Goal: Task Accomplishment & Management: Manage account settings

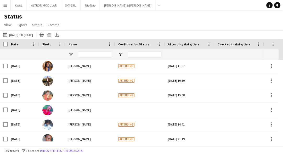
scroll to position [1537, 0]
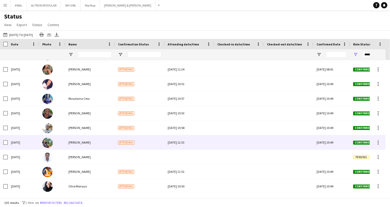
scroll to position [1248, 0]
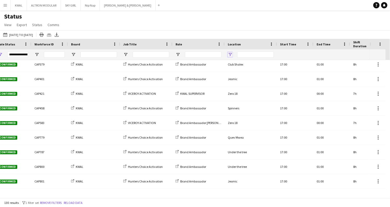
click at [230, 54] on span "Open Filter Menu" at bounding box center [230, 54] width 5 height 5
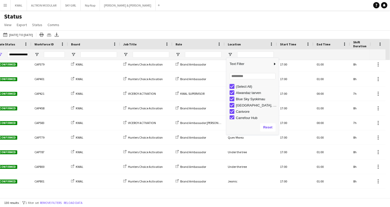
type input "***"
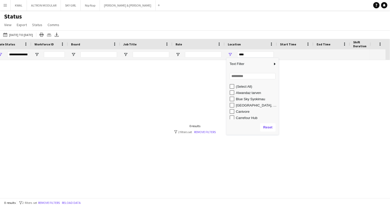
type input "***"
type input "**********"
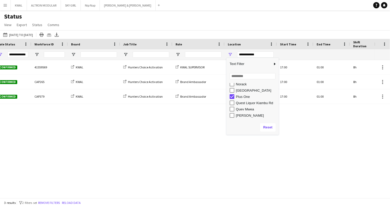
click at [204, 15] on div "Status View Views Default view New view Update view Delete view Edit name Custo…" at bounding box center [195, 22] width 390 height 18
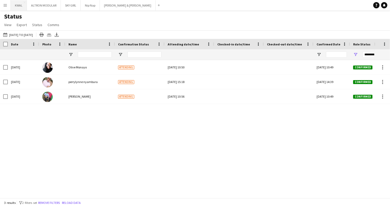
click at [16, 7] on button "KWAL Close" at bounding box center [19, 5] width 16 height 10
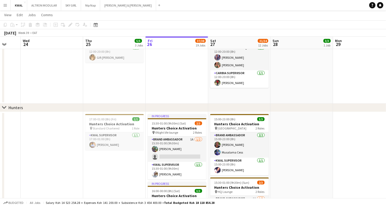
drag, startPoint x: 24, startPoint y: 191, endPoint x: 107, endPoint y: 188, distance: 83.2
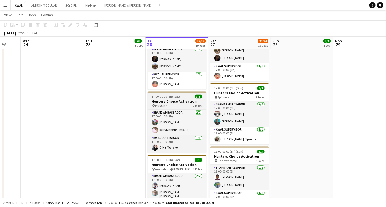
click at [163, 101] on h3 "Hunters Choice Activation" at bounding box center [177, 101] width 59 height 5
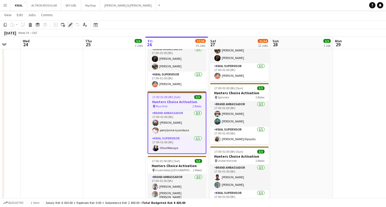
click at [71, 25] on icon "Edit" at bounding box center [70, 25] width 4 height 4
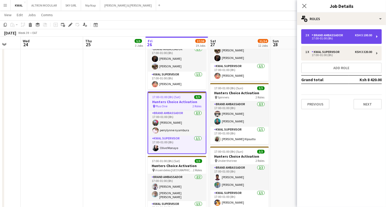
click at [283, 34] on div "Brand Ambassador" at bounding box center [328, 35] width 33 height 4
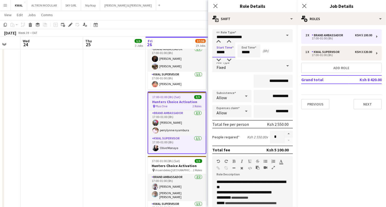
drag, startPoint x: 221, startPoint y: 52, endPoint x: 215, endPoint y: 51, distance: 5.5
click at [215, 51] on input "*****" at bounding box center [223, 50] width 23 height 13
type input "*****"
drag, startPoint x: 246, startPoint y: 51, endPoint x: 240, endPoint y: 51, distance: 5.2
click at [240, 51] on input "*****" at bounding box center [248, 50] width 23 height 13
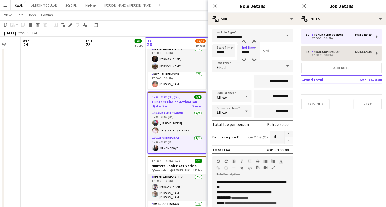
type input "*****"
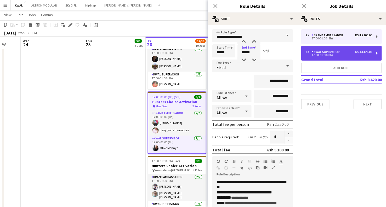
click at [283, 49] on div "1 x KWAL SUPERVISOR Ksh 3 320.00 17:00-01:00 (8h)" at bounding box center [341, 53] width 80 height 15
type input "**********"
type input "*****"
type input "**********"
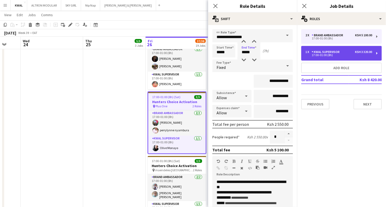
type input "*"
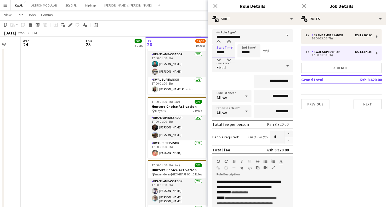
drag, startPoint x: 220, startPoint y: 53, endPoint x: 216, endPoint y: 52, distance: 4.5
click at [216, 52] on input "*****" at bounding box center [223, 50] width 23 height 13
type input "*****"
drag, startPoint x: 246, startPoint y: 51, endPoint x: 238, endPoint y: 52, distance: 7.4
click at [238, 52] on input "*****" at bounding box center [248, 50] width 23 height 13
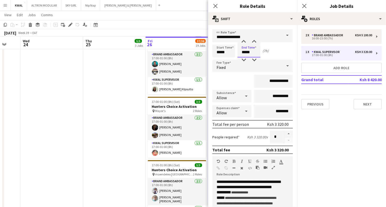
type input "*****"
drag, startPoint x: 226, startPoint y: 51, endPoint x: 222, endPoint y: 51, distance: 3.7
click at [222, 51] on input "*****" at bounding box center [223, 50] width 23 height 13
type input "*****"
drag, startPoint x: 246, startPoint y: 52, endPoint x: 241, endPoint y: 53, distance: 5.0
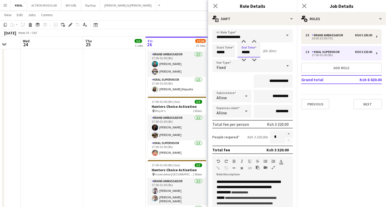
click at [241, 53] on input "*****" at bounding box center [248, 50] width 23 height 13
type input "*****"
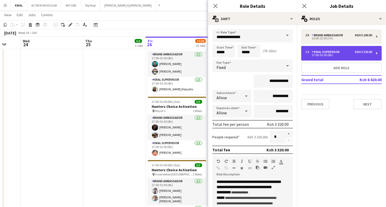
click at [283, 54] on div "17:00-01:00 (8h)" at bounding box center [338, 55] width 67 height 3
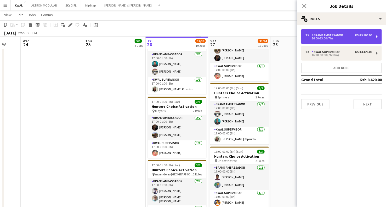
click at [283, 37] on div "16:00-23:00 (7h)" at bounding box center [338, 38] width 67 height 3
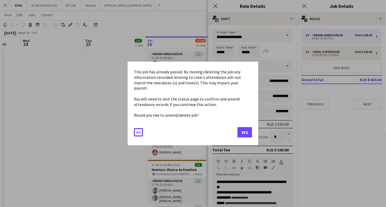
drag, startPoint x: 223, startPoint y: 52, endPoint x: 224, endPoint y: 55, distance: 3.2
click at [239, 128] on button "Yes" at bounding box center [244, 132] width 15 height 10
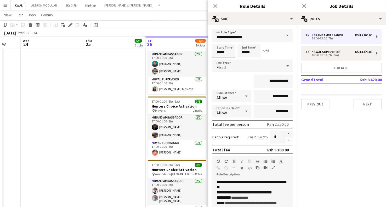
scroll to position [406, 0]
click at [222, 52] on input "*****" at bounding box center [223, 50] width 23 height 13
type input "*****"
drag, startPoint x: 246, startPoint y: 54, endPoint x: 242, endPoint y: 54, distance: 3.4
click at [242, 54] on input "*****" at bounding box center [248, 50] width 23 height 13
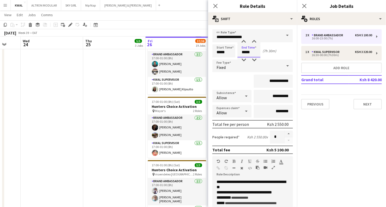
type input "*****"
drag, startPoint x: 95, startPoint y: 135, endPoint x: 186, endPoint y: 95, distance: 99.3
click at [95, 134] on app-date-cell "17:00-01:00 (8h) (Fri) 1/1 Hunters Choice Activation pin Standard Chartered 1 R…" at bounding box center [114, 15] width 62 height 503
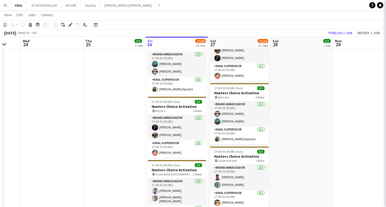
scroll to position [0, 166]
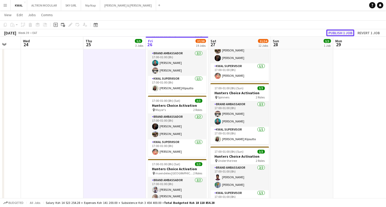
click at [283, 33] on button "Publish 1 job" at bounding box center [340, 33] width 28 height 7
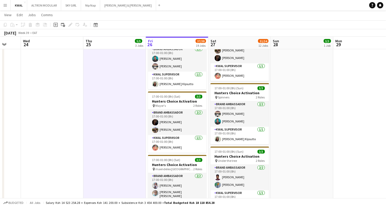
drag, startPoint x: 316, startPoint y: 79, endPoint x: 315, endPoint y: 91, distance: 11.3
click at [283, 79] on app-date-cell at bounding box center [302, 15] width 62 height 503
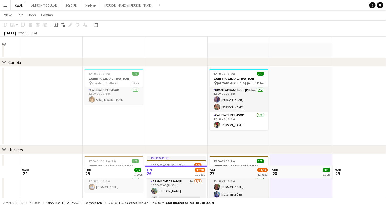
scroll to position [0, 0]
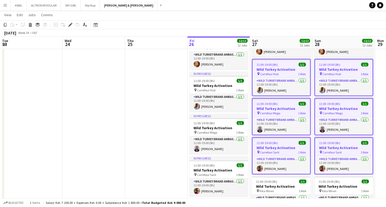
scroll to position [0, 125]
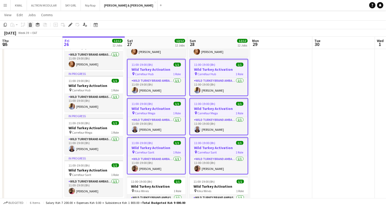
click at [30, 25] on icon at bounding box center [30, 25] width 3 height 3
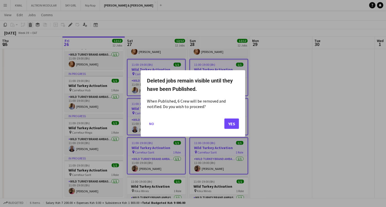
scroll to position [0, 0]
click at [234, 124] on button "Yes" at bounding box center [231, 124] width 15 height 10
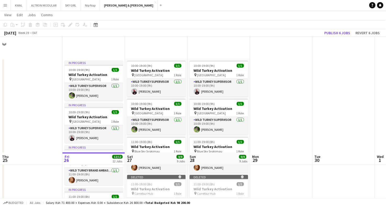
scroll to position [116, 0]
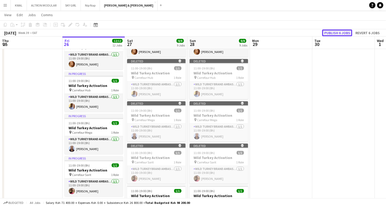
click at [339, 33] on button "Publish 6 jobs" at bounding box center [337, 33] width 30 height 7
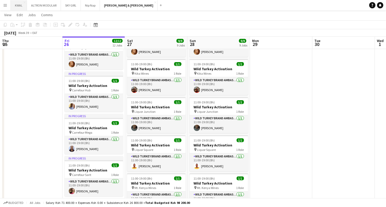
click at [19, 7] on button "KWAL Close" at bounding box center [19, 5] width 16 height 10
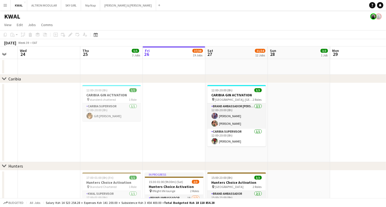
scroll to position [0, 107]
drag, startPoint x: 68, startPoint y: 142, endPoint x: 148, endPoint y: 139, distance: 80.1
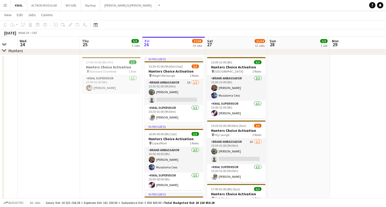
scroll to position [116, 0]
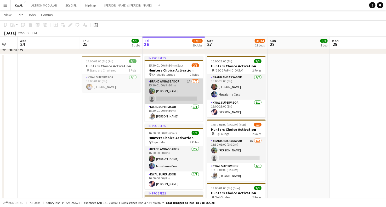
click at [162, 99] on app-card-role "Brand Ambassador 1A 1/2 15:30-01:00 (9h30m) Miriam Wambui single-neutral-actions" at bounding box center [174, 91] width 59 height 25
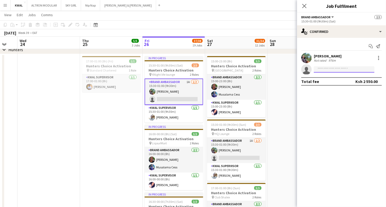
click at [337, 70] on input at bounding box center [344, 69] width 61 height 6
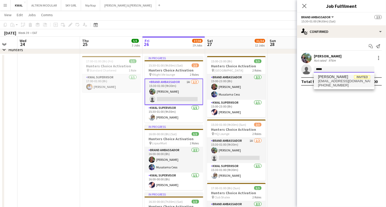
type input "*****"
click at [339, 83] on span "reachalwambui39@gmail.com" at bounding box center [344, 81] width 52 height 4
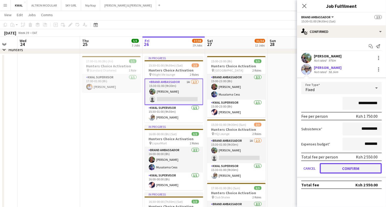
click at [353, 168] on button "Confirm" at bounding box center [351, 168] width 62 height 10
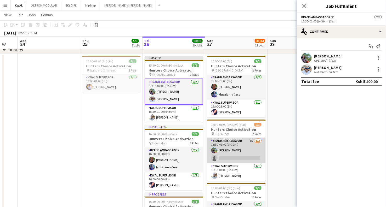
click at [238, 155] on app-card-role "Brand Ambassador 1A 1/2 15:30-01:00 (9h30m) Miriam Wambui single-neutral-actions" at bounding box center [236, 150] width 59 height 25
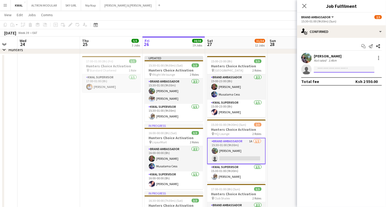
drag, startPoint x: 323, startPoint y: 67, endPoint x: 320, endPoint y: 68, distance: 3.3
click at [323, 67] on input at bounding box center [344, 69] width 61 height 6
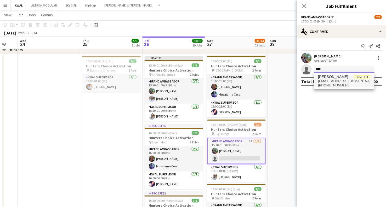
type input "****"
click at [326, 79] on span "reachalwambui39@gmail.com" at bounding box center [344, 81] width 52 height 4
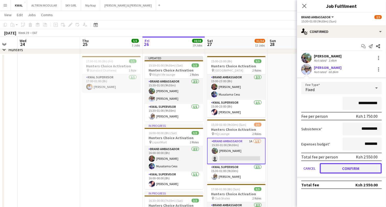
click at [351, 170] on button "Confirm" at bounding box center [351, 168] width 62 height 10
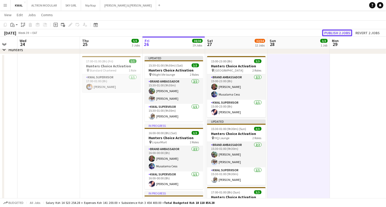
click at [343, 30] on button "Publish 2 jobs" at bounding box center [337, 33] width 30 height 7
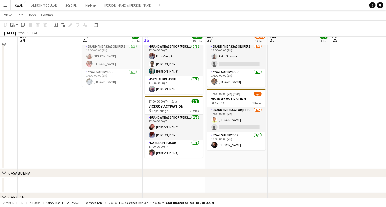
scroll to position [784, 0]
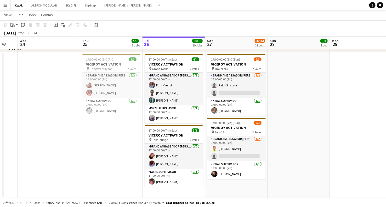
click at [356, 86] on app-date-cell at bounding box center [361, 125] width 62 height 146
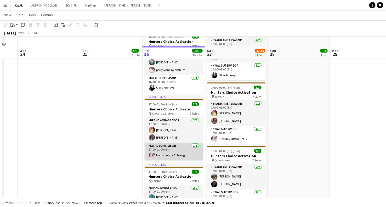
scroll to position [290, 0]
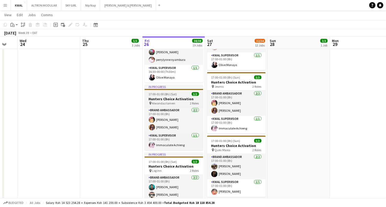
click at [166, 101] on h3 "Hunters Choice Activation" at bounding box center [174, 99] width 59 height 5
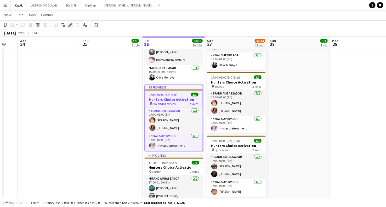
click at [71, 25] on icon at bounding box center [70, 25] width 3 height 3
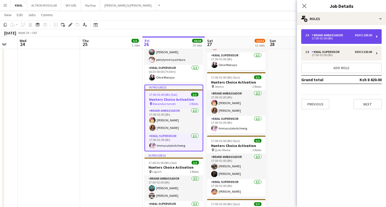
click at [339, 40] on div "2 x Brand Ambassador Ksh 5 100.00 17:00-01:00 (8h)" at bounding box center [341, 36] width 80 height 15
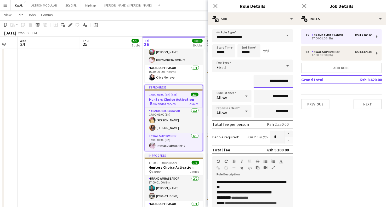
drag, startPoint x: 276, startPoint y: 81, endPoint x: 271, endPoint y: 81, distance: 5.5
click at [271, 81] on input "**********" at bounding box center [272, 81] width 39 height 13
click at [280, 82] on input "**********" at bounding box center [272, 81] width 39 height 13
click at [278, 81] on input "**********" at bounding box center [272, 81] width 39 height 13
type input "**********"
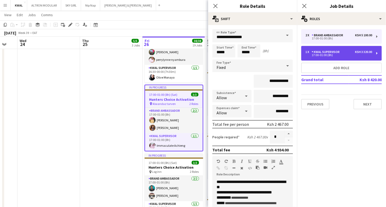
click at [325, 52] on div "KWAL SUPERVISOR" at bounding box center [327, 52] width 30 height 4
type input "**********"
type input "*"
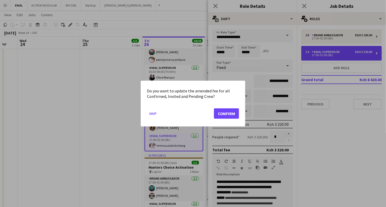
scroll to position [0, 0]
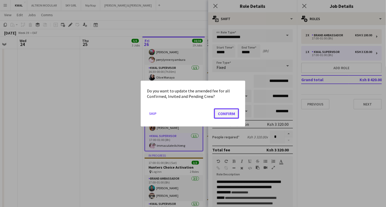
click at [233, 112] on button "Confirm" at bounding box center [226, 113] width 25 height 10
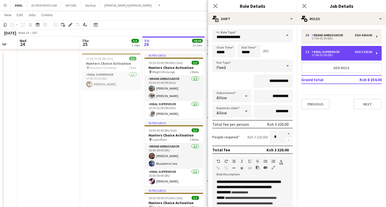
scroll to position [116, 0]
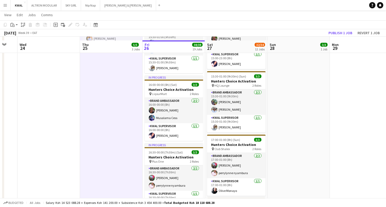
scroll to position [174, 0]
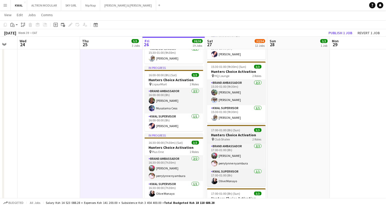
click at [229, 141] on span "Club Shalex" at bounding box center [222, 139] width 15 height 4
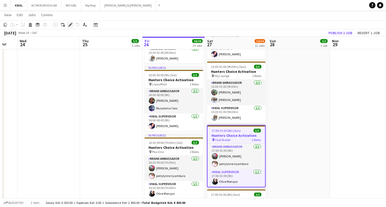
click at [69, 25] on icon at bounding box center [70, 25] width 3 height 3
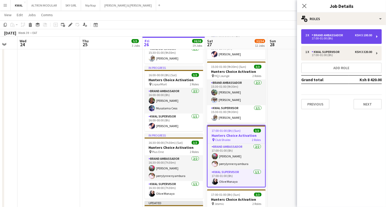
click at [318, 38] on div "17:00-01:00 (8h)" at bounding box center [338, 38] width 67 height 3
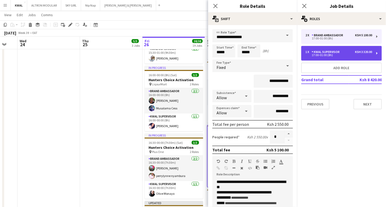
click at [323, 51] on div "KWAL SUPERVISOR" at bounding box center [327, 52] width 30 height 4
type input "**********"
type input "*"
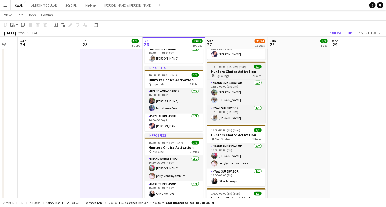
click at [226, 71] on h3 "Hunters Choice Activation" at bounding box center [236, 71] width 59 height 5
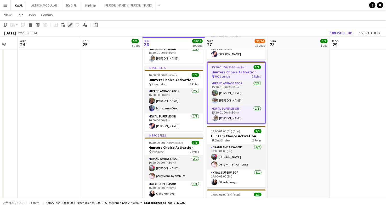
click at [70, 26] on icon "Edit" at bounding box center [70, 25] width 4 height 4
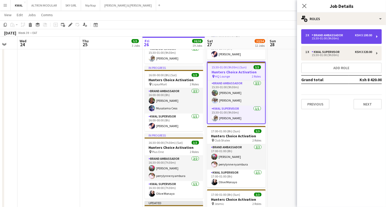
click at [319, 38] on div "15:30-01:00 (9h30m)" at bounding box center [338, 38] width 67 height 3
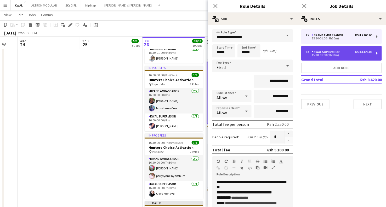
click at [329, 51] on div "KWAL SUPERVISOR" at bounding box center [327, 52] width 30 height 4
type input "**********"
type input "*"
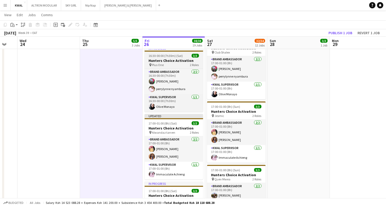
scroll to position [261, 0]
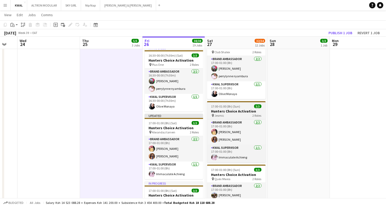
click at [234, 107] on span "17:00-01:00 (8h) (Sun)" at bounding box center [225, 107] width 29 height 4
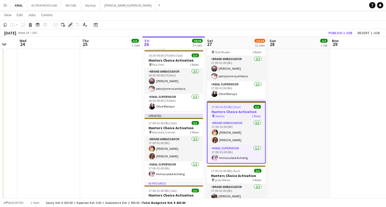
click at [70, 26] on icon at bounding box center [70, 25] width 3 height 3
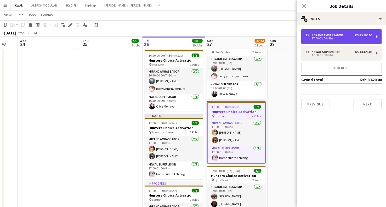
click at [320, 36] on div "Brand Ambassador" at bounding box center [328, 35] width 33 height 4
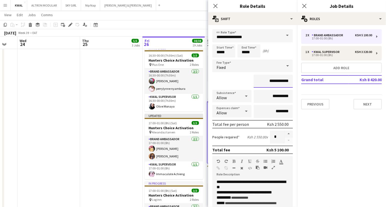
click at [277, 82] on input "**********" at bounding box center [272, 81] width 39 height 13
drag, startPoint x: 279, startPoint y: 81, endPoint x: 271, endPoint y: 82, distance: 8.2
click at [271, 82] on input "**********" at bounding box center [272, 81] width 39 height 13
type input "**********"
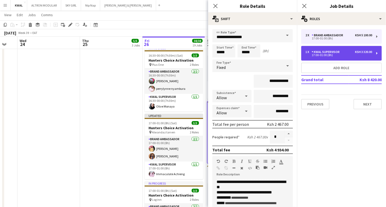
click at [332, 51] on div "KWAL SUPERVISOR" at bounding box center [327, 52] width 30 height 4
type input "**********"
type input "*"
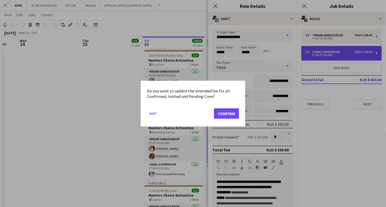
scroll to position [0, 0]
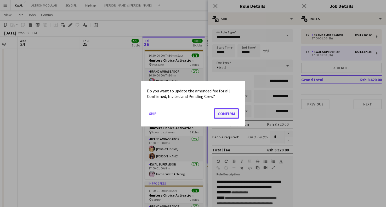
click at [232, 111] on button "Confirm" at bounding box center [226, 113] width 25 height 10
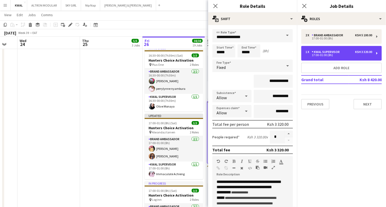
scroll to position [261, 0]
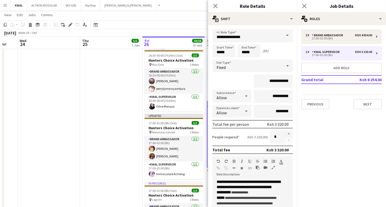
click at [104, 144] on app-date-cell "17:00-01:00 (8h) (Fri) 1/1 Hunters Choice Activation pin Standard Chartered 1 R…" at bounding box center [111, 169] width 62 height 520
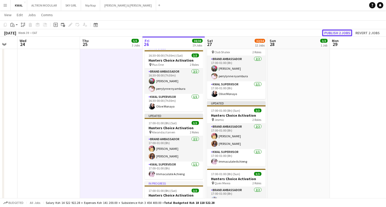
click at [345, 35] on button "Publish 2 jobs" at bounding box center [337, 33] width 30 height 7
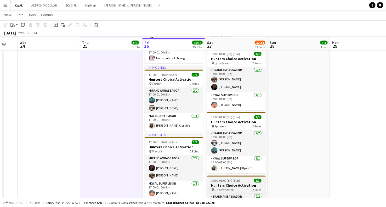
scroll to position [406, 0]
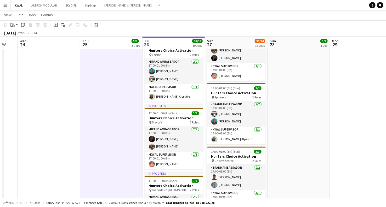
click at [6, 6] on app-icon "Menu" at bounding box center [5, 5] width 4 height 4
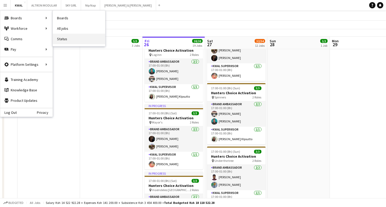
click at [67, 36] on link "Status" at bounding box center [79, 39] width 52 height 10
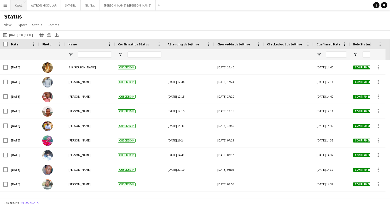
click at [19, 4] on button "KWAL Close" at bounding box center [19, 5] width 16 height 10
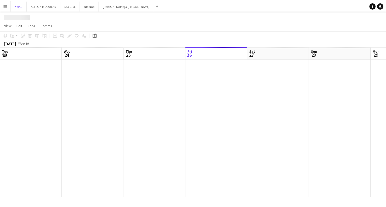
scroll to position [0, 125]
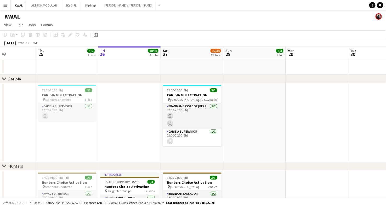
drag, startPoint x: 104, startPoint y: 163, endPoint x: 135, endPoint y: 159, distance: 31.6
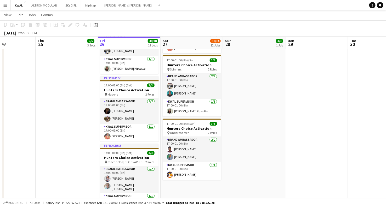
scroll to position [435, 0]
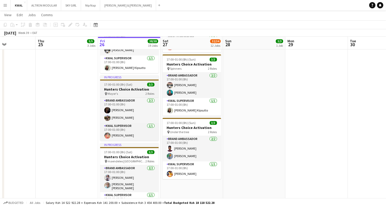
click at [129, 94] on div "pin Mayor's 2 Roles" at bounding box center [129, 94] width 59 height 4
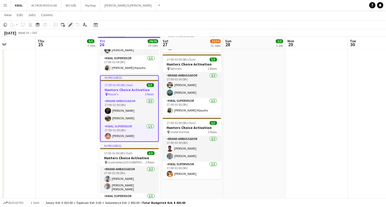
click at [70, 24] on icon at bounding box center [70, 25] width 3 height 3
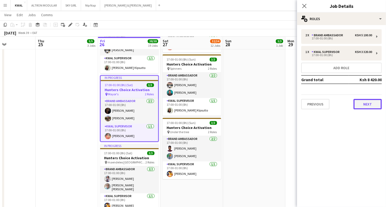
click at [360, 103] on button "Next" at bounding box center [367, 104] width 28 height 10
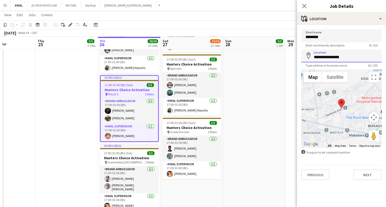
click at [347, 57] on input "**********" at bounding box center [341, 55] width 80 height 13
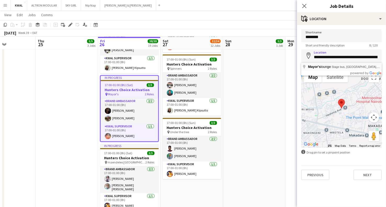
type input "**********"
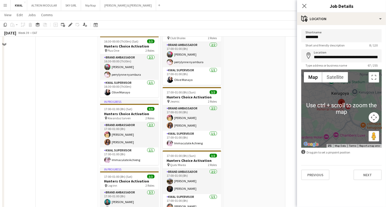
scroll to position [261, 0]
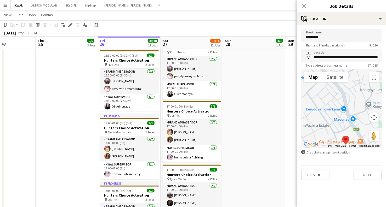
drag, startPoint x: 342, startPoint y: 97, endPoint x: 350, endPoint y: 140, distance: 43.9
click at [350, 140] on div at bounding box center [341, 109] width 80 height 78
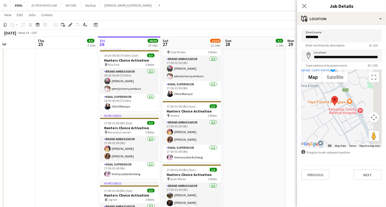
drag, startPoint x: 350, startPoint y: 140, endPoint x: 339, endPoint y: 99, distance: 42.4
click at [339, 99] on div at bounding box center [341, 109] width 80 height 78
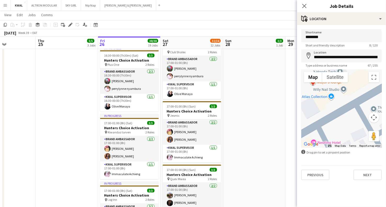
drag, startPoint x: 338, startPoint y: 109, endPoint x: 336, endPoint y: 105, distance: 4.1
click at [336, 105] on div at bounding box center [341, 109] width 80 height 78
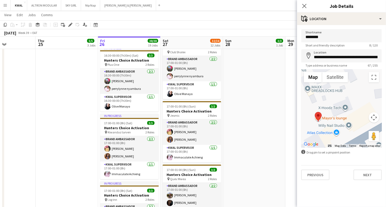
drag, startPoint x: 310, startPoint y: 87, endPoint x: 317, endPoint y: 125, distance: 39.1
click at [317, 125] on div at bounding box center [341, 109] width 80 height 78
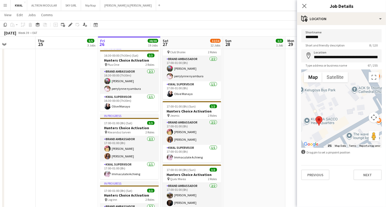
click at [318, 128] on div at bounding box center [341, 109] width 80 height 78
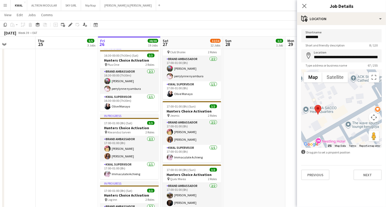
drag, startPoint x: 326, startPoint y: 129, endPoint x: 325, endPoint y: 118, distance: 11.8
click at [325, 118] on div at bounding box center [341, 109] width 80 height 78
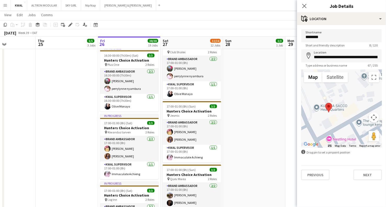
drag, startPoint x: 324, startPoint y: 130, endPoint x: 336, endPoint y: 128, distance: 12.2
click at [336, 128] on div at bounding box center [341, 109] width 80 height 78
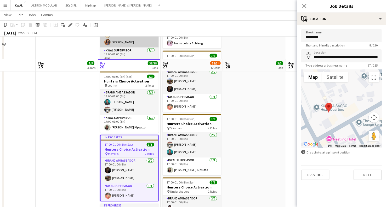
scroll to position [406, 0]
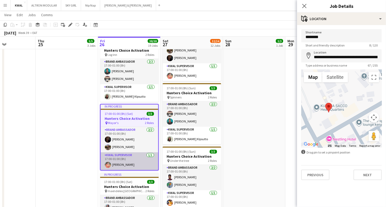
click at [109, 164] on app-user-avatar at bounding box center [108, 165] width 6 height 6
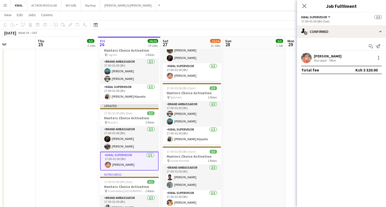
click at [310, 59] on app-user-avatar at bounding box center [306, 58] width 10 height 10
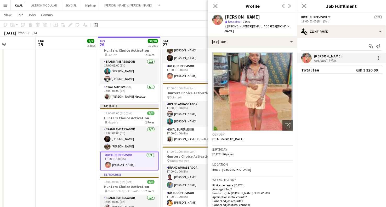
click at [0, 153] on app-date-cell at bounding box center [4, 24] width 62 height 520
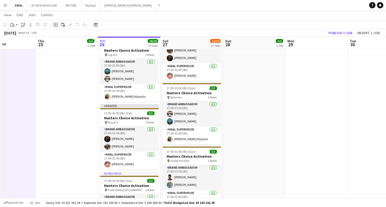
click at [5, 5] on app-icon "Menu" at bounding box center [5, 5] width 4 height 4
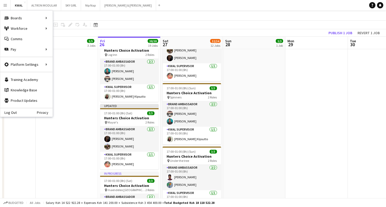
click at [63, 129] on app-date-cell "17:00-01:00 (8h) (Fri) 1/1 Hunters Choice Activation pin Standard Chartered 1 R…" at bounding box center [67, 24] width 62 height 520
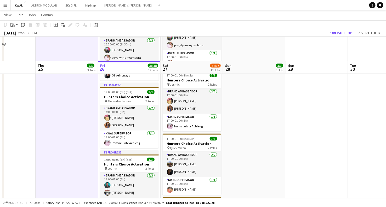
scroll to position [290, 0]
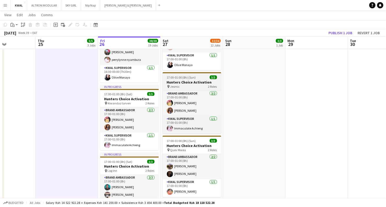
click at [188, 87] on div "pin Jesmic 2 Roles" at bounding box center [192, 87] width 59 height 4
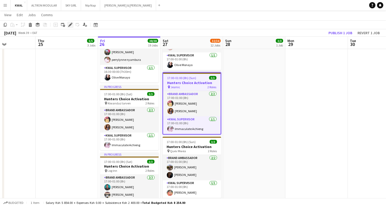
click at [70, 25] on icon at bounding box center [70, 25] width 3 height 3
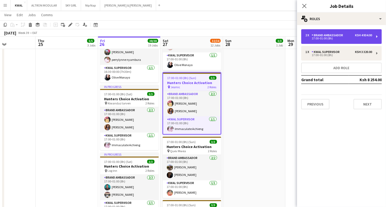
click at [332, 41] on div "2 x Brand Ambassador Ksh 4 934.00 17:00-01:00 (8h)" at bounding box center [341, 36] width 80 height 15
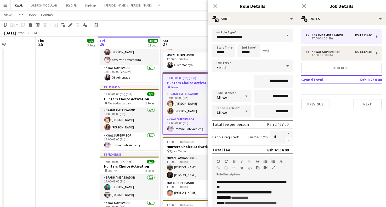
click at [46, 161] on app-date-cell "17:00-01:00 (8h) (Fri) 1/1 Hunters Choice Activation pin Standard Chartered 1 R…" at bounding box center [67, 140] width 62 height 520
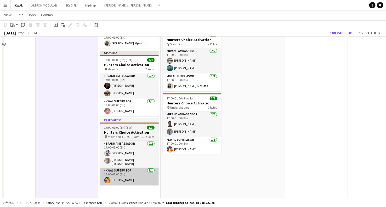
scroll to position [493, 0]
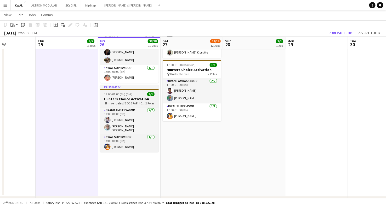
click at [128, 95] on span "17:00-01:00 (8h) (Sat)" at bounding box center [118, 94] width 28 height 4
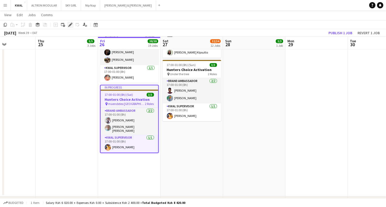
click at [71, 26] on icon "Edit" at bounding box center [70, 25] width 4 height 4
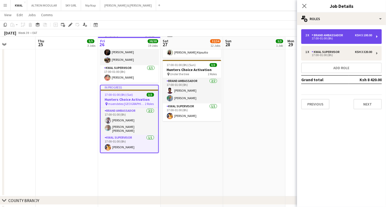
click at [347, 34] on div "2 x Brand Ambassador Ksh 5 100.00" at bounding box center [338, 35] width 67 height 4
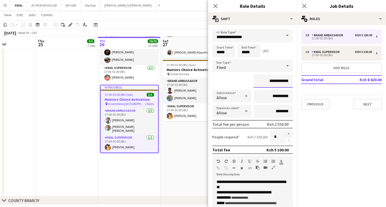
drag, startPoint x: 279, startPoint y: 79, endPoint x: 270, endPoint y: 81, distance: 9.7
click at [270, 81] on input "**********" at bounding box center [272, 81] width 39 height 13
type input "**********"
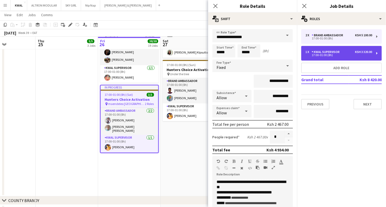
click at [328, 55] on div "17:00-01:00 (8h)" at bounding box center [338, 55] width 67 height 3
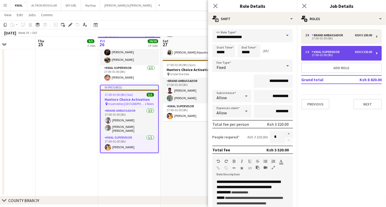
type input "**********"
type input "*"
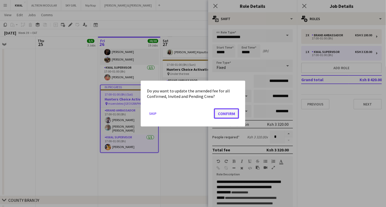
click at [232, 112] on button "Confirm" at bounding box center [226, 113] width 25 height 10
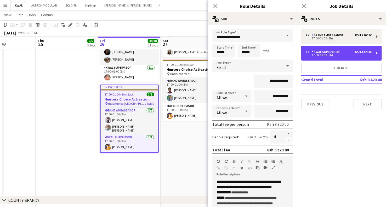
scroll to position [493, 0]
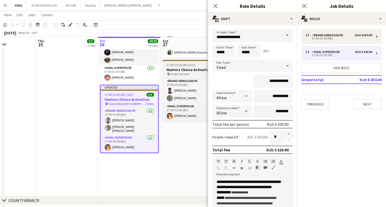
click at [186, 68] on h3 "Hunters Choice Activation" at bounding box center [192, 69] width 59 height 5
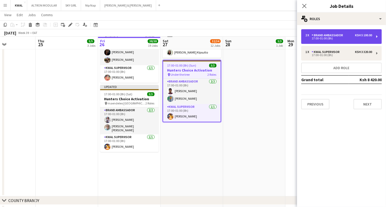
click at [335, 36] on div "Brand Ambassador" at bounding box center [328, 35] width 33 height 4
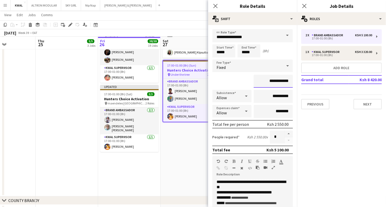
click at [280, 81] on input "**********" at bounding box center [272, 81] width 39 height 13
drag, startPoint x: 279, startPoint y: 81, endPoint x: 271, endPoint y: 82, distance: 8.5
click at [271, 82] on input "**********" at bounding box center [272, 81] width 39 height 13
type input "**********"
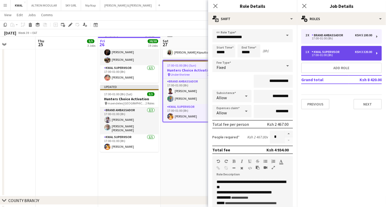
click at [319, 56] on div "17:00-01:00 (8h)" at bounding box center [338, 55] width 67 height 3
type input "**********"
type input "*"
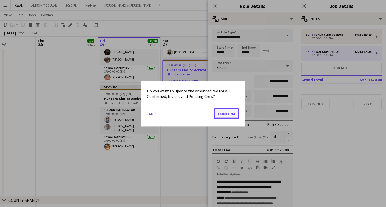
click at [228, 111] on button "Confirm" at bounding box center [226, 113] width 25 height 10
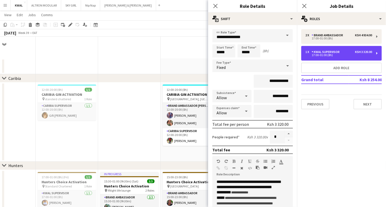
scroll to position [493, 0]
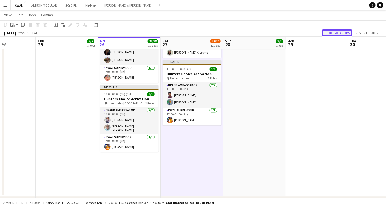
click at [338, 35] on button "Publish 3 jobs" at bounding box center [337, 33] width 30 height 7
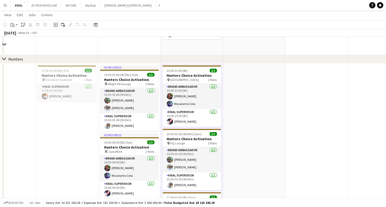
scroll to position [87, 0]
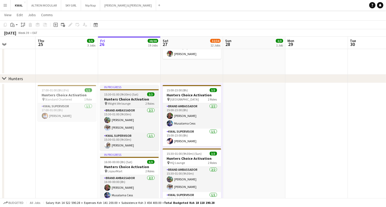
click at [124, 103] on span "XNight life lounge" at bounding box center [119, 104] width 23 height 4
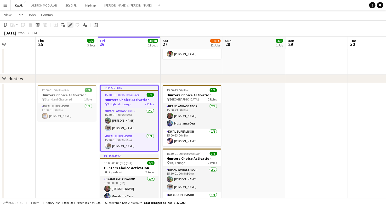
click at [68, 25] on icon "Edit" at bounding box center [70, 25] width 4 height 4
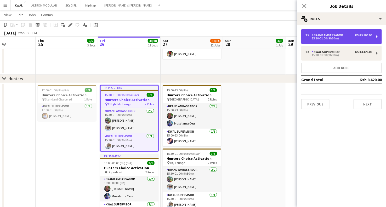
click at [322, 36] on div "Brand Ambassador" at bounding box center [328, 35] width 33 height 4
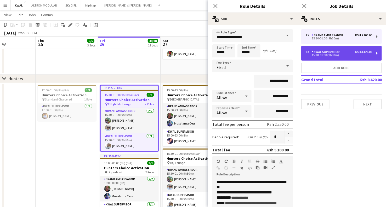
click at [334, 55] on div "15:30-01:00 (9h30m)" at bounding box center [338, 55] width 67 height 3
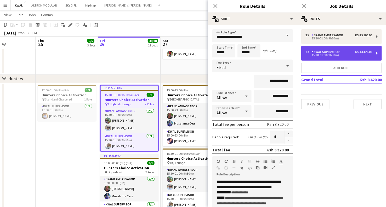
type input "**********"
type input "*"
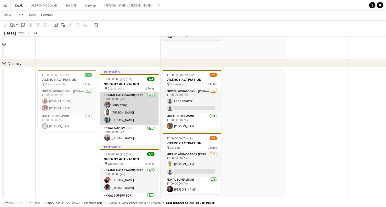
scroll to position [755, 0]
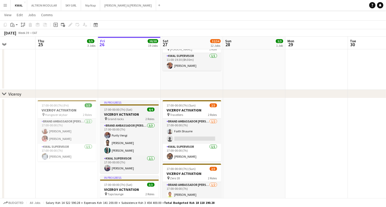
click at [134, 117] on div "pin Grand rocks 2 Roles" at bounding box center [129, 119] width 59 height 4
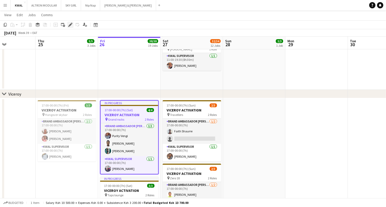
click at [70, 25] on icon at bounding box center [70, 25] width 3 height 3
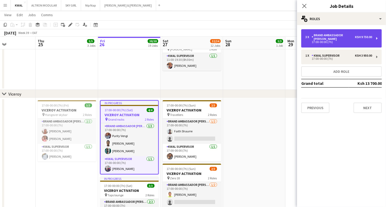
click at [330, 41] on div "3 x Brand Ambassador kwal Ksh 9 750.00 17:00-00:00 (7h)" at bounding box center [341, 38] width 80 height 18
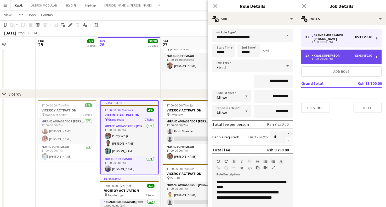
click at [333, 54] on div "KWAL SUPERVISOR" at bounding box center [327, 56] width 30 height 4
type input "**********"
type input "*"
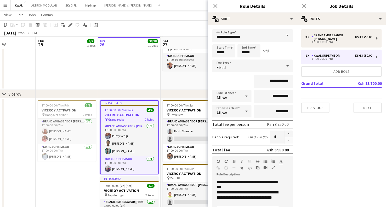
click at [43, 188] on app-date-cell "17:00-00:00 (7h) (Fri) 3/3 VICEROY ACTIVATION pin Hangover skybar 2 Roles Brand…" at bounding box center [67, 175] width 62 height 154
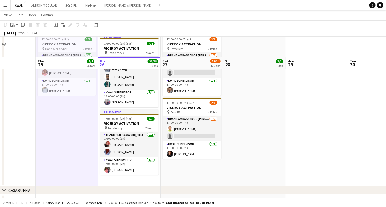
scroll to position [842, 0]
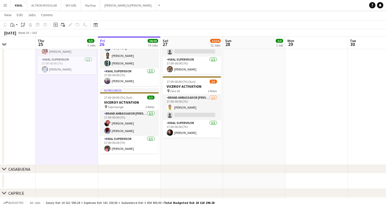
click at [305, 113] on app-date-cell at bounding box center [316, 88] width 62 height 154
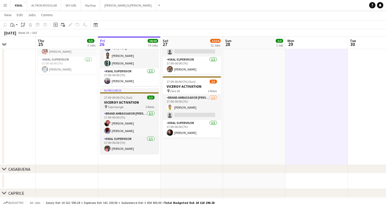
click at [119, 103] on h3 "VICEROY ACTIVATION" at bounding box center [129, 102] width 59 height 5
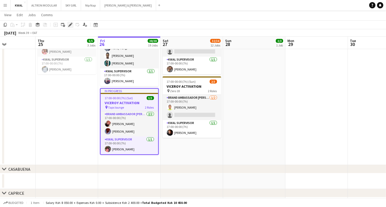
click at [72, 26] on div "Edit" at bounding box center [70, 25] width 6 height 6
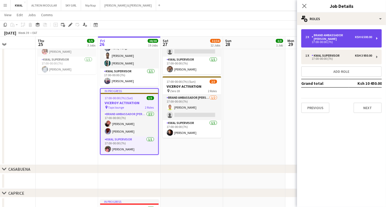
click at [339, 41] on div "17:00-00:00 (7h)" at bounding box center [338, 42] width 67 height 3
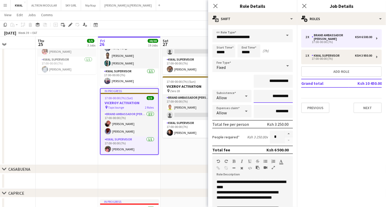
drag, startPoint x: 275, startPoint y: 98, endPoint x: 272, endPoint y: 97, distance: 3.5
click at [272, 97] on input "**********" at bounding box center [272, 96] width 39 height 13
type input "**********"
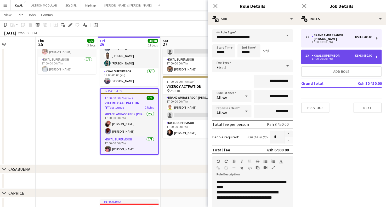
click at [334, 57] on div "17:00-00:00 (7h)" at bounding box center [338, 58] width 67 height 3
type input "**********"
type input "*"
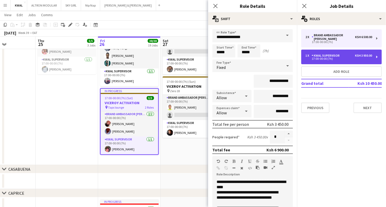
scroll to position [0, 0]
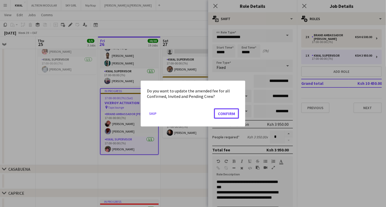
drag, startPoint x: 232, startPoint y: 111, endPoint x: 254, endPoint y: 98, distance: 25.6
click at [234, 110] on button "Confirm" at bounding box center [226, 113] width 25 height 10
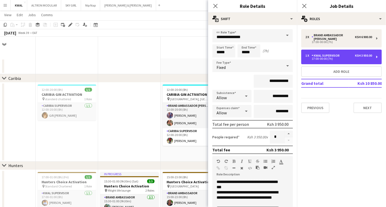
scroll to position [842, 0]
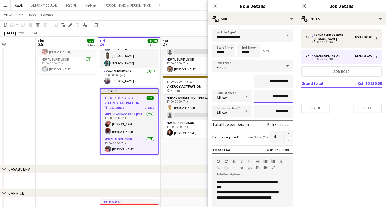
click at [274, 96] on input "**********" at bounding box center [272, 96] width 39 height 13
type input "**********"
click at [170, 177] on app-date-cell at bounding box center [191, 182] width 62 height 16
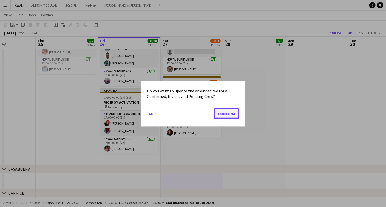
click at [232, 115] on button "Confirm" at bounding box center [226, 113] width 25 height 10
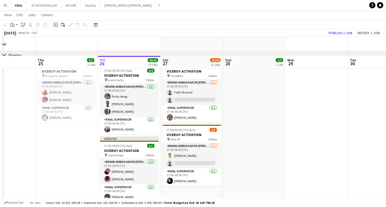
scroll to position [784, 0]
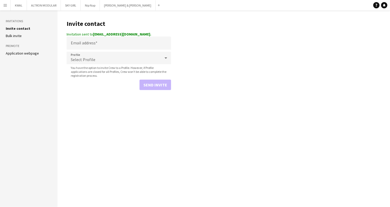
click at [271, 104] on main "Invite contact Invitation sent to MURUGIELLYJOY990@GMAIL.COM. Email address Pro…" at bounding box center [223, 108] width 333 height 197
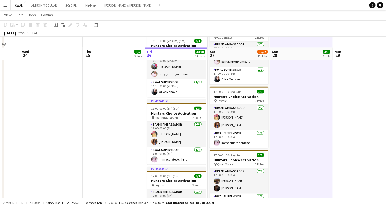
scroll to position [290, 0]
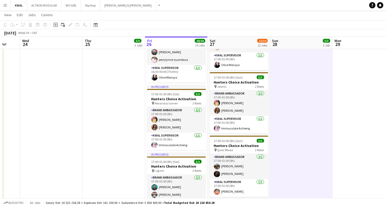
click at [6, 6] on app-icon "Menu" at bounding box center [5, 5] width 4 height 4
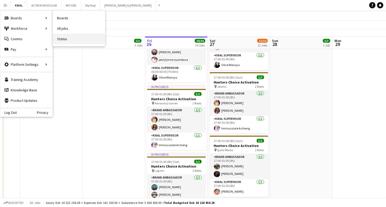
click at [65, 40] on link "Status" at bounding box center [79, 39] width 52 height 10
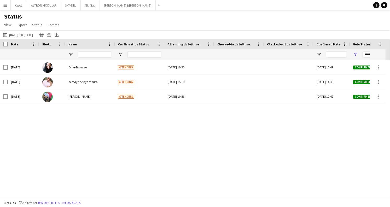
type input "**********"
click at [56, 204] on button "Remove filters" at bounding box center [49, 203] width 24 height 6
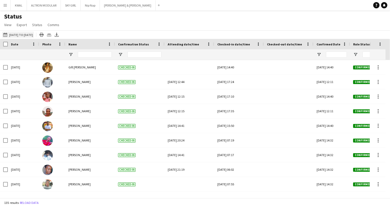
click at [18, 34] on button "22-09-2025 to 28-09-2025 22-09-2025 to 28-09-2025" at bounding box center [18, 35] width 32 height 6
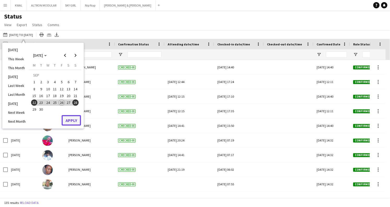
click at [69, 118] on button "Apply" at bounding box center [71, 120] width 19 height 10
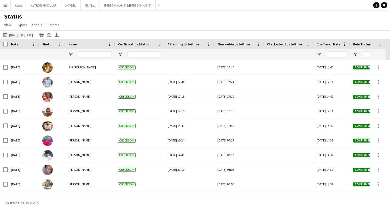
click at [31, 35] on button "22-09-2025 to 28-09-2025 22-09-2025 to 28-09-2025" at bounding box center [18, 35] width 32 height 6
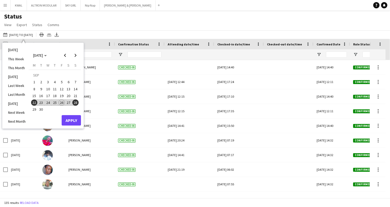
click at [55, 102] on span "25" at bounding box center [55, 103] width 6 height 6
click at [70, 120] on button "Apply" at bounding box center [71, 120] width 19 height 10
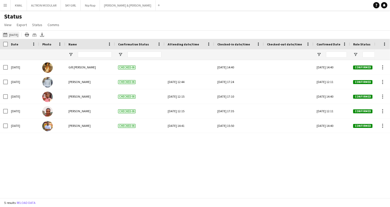
click at [18, 33] on button "22-09-2025 to 28-09-2025 Yesterday" at bounding box center [10, 35] width 17 height 6
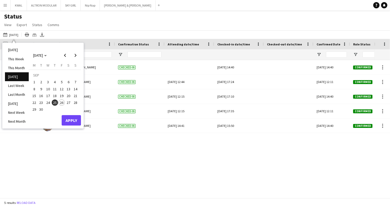
click at [35, 102] on span "22" at bounding box center [34, 103] width 6 height 6
click at [74, 103] on span "28" at bounding box center [75, 103] width 6 height 6
click at [69, 119] on button "Apply" at bounding box center [71, 120] width 19 height 10
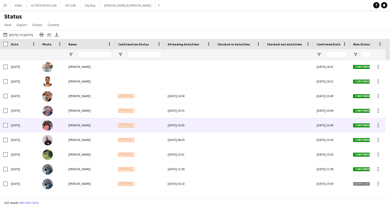
scroll to position [1842, 0]
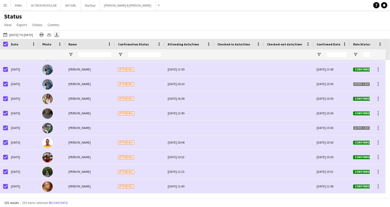
click at [59, 33] on icon "Export XLSX" at bounding box center [57, 35] width 4 height 4
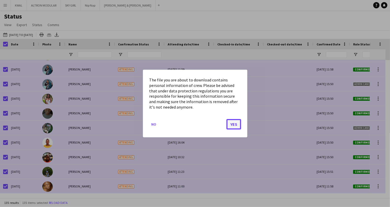
click at [235, 124] on button "Yes" at bounding box center [234, 124] width 15 height 10
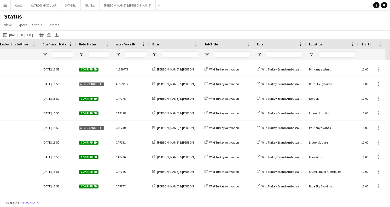
scroll to position [0, 276]
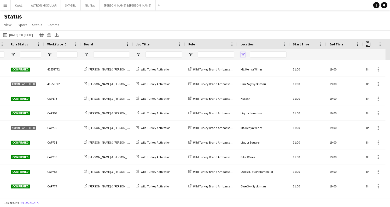
click at [243, 56] on span "Open Filter Menu" at bounding box center [243, 54] width 5 height 5
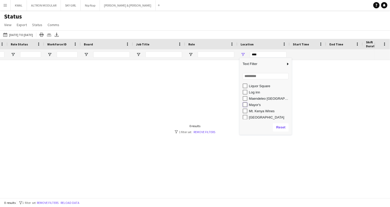
type input "**********"
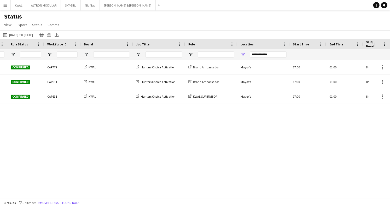
click at [266, 26] on div "Status View Views Default view New view Update view Delete view Edit name Custo…" at bounding box center [195, 22] width 390 height 18
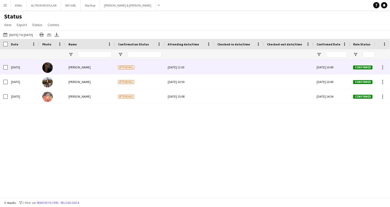
click at [237, 68] on div at bounding box center [238, 67] width 43 height 14
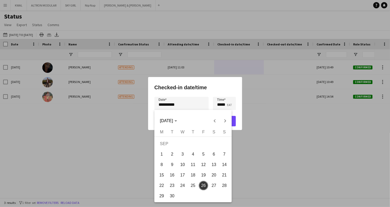
click at [186, 105] on div "**********" at bounding box center [195, 103] width 390 height 207
click at [235, 123] on div at bounding box center [195, 103] width 390 height 207
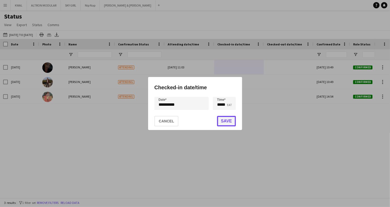
click at [234, 123] on button "Save" at bounding box center [226, 121] width 19 height 10
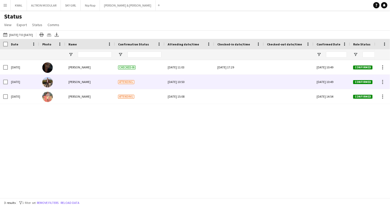
click at [243, 82] on div at bounding box center [238, 82] width 43 height 14
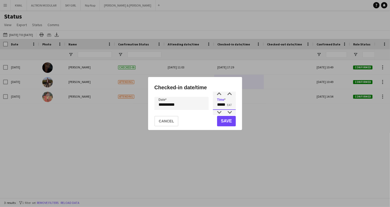
drag, startPoint x: 226, startPoint y: 105, endPoint x: 223, endPoint y: 106, distance: 3.2
click at [223, 106] on input "*****" at bounding box center [224, 103] width 23 height 13
type input "*****"
click at [224, 120] on button "Save" at bounding box center [226, 121] width 19 height 10
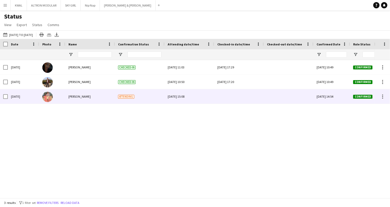
click at [234, 98] on div at bounding box center [238, 96] width 43 height 14
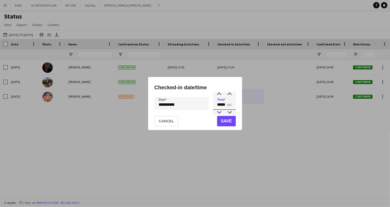
drag, startPoint x: 221, startPoint y: 103, endPoint x: 218, endPoint y: 105, distance: 3.6
click at [218, 105] on input "*****" at bounding box center [224, 103] width 23 height 13
drag, startPoint x: 223, startPoint y: 105, endPoint x: 229, endPoint y: 106, distance: 6.0
click at [229, 105] on input "*****" at bounding box center [224, 103] width 23 height 13
type input "*****"
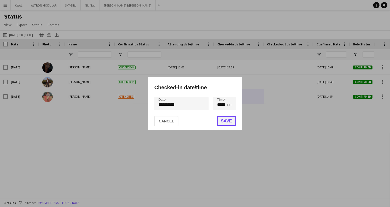
click at [228, 119] on button "Save" at bounding box center [226, 121] width 19 height 10
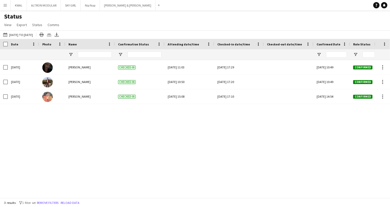
click at [234, 156] on div "Thu, 25 Sep 2025 10:49 Confirmed CAP779 KWAL Fri, 26 Sep 2025 17:29 Thu, 25 Sep…" at bounding box center [187, 127] width 374 height 134
click at [237, 149] on div "Thu, 25 Sep 2025 10:49 Confirmed CAP779 KWAL Fri, 26 Sep 2025 17:29 Thu, 25 Sep…" at bounding box center [187, 127] width 374 height 134
click at [55, 202] on button "Remove filters" at bounding box center [48, 203] width 24 height 6
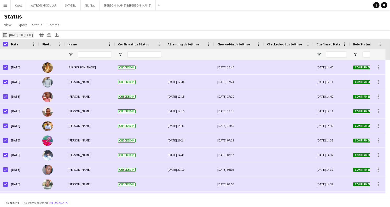
click at [19, 32] on button "[DATE] to [DATE] [DATE] to [DATE]" at bounding box center [18, 35] width 32 height 6
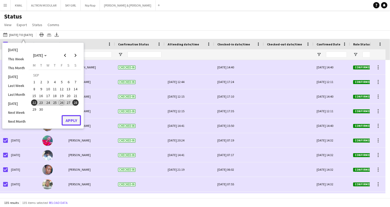
click at [72, 119] on button "Apply" at bounding box center [71, 120] width 19 height 10
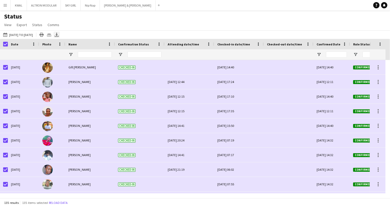
click at [59, 36] on icon "Export XLSX" at bounding box center [57, 35] width 4 height 4
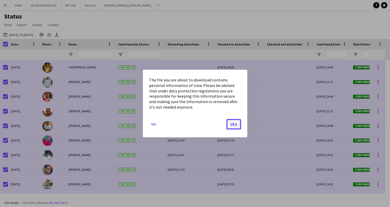
click at [234, 125] on button "Yes" at bounding box center [234, 124] width 15 height 10
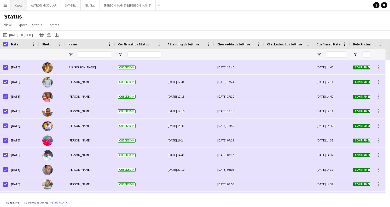
click at [19, 5] on button "KWAL Close" at bounding box center [19, 5] width 16 height 10
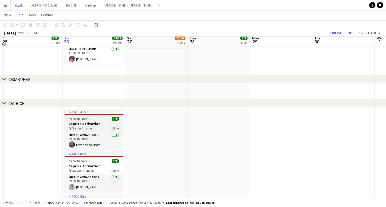
scroll to position [929, 0]
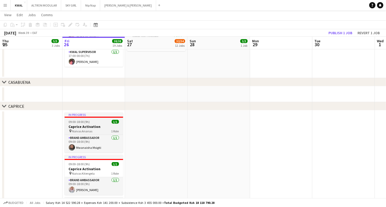
click at [80, 127] on h3 "Caprice Activation" at bounding box center [94, 126] width 59 height 5
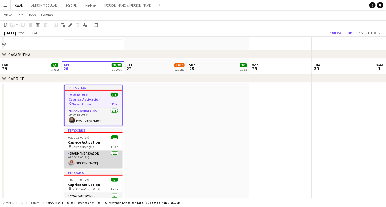
scroll to position [1016, 0]
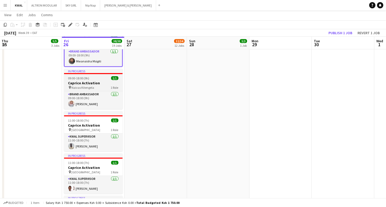
click at [90, 79] on div "09:00-18:00 (9h) 1/1" at bounding box center [93, 78] width 59 height 4
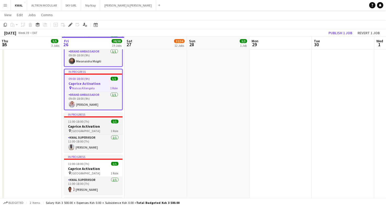
click at [90, 123] on div "11:00-18:00 (7h) 1/1" at bounding box center [93, 122] width 59 height 4
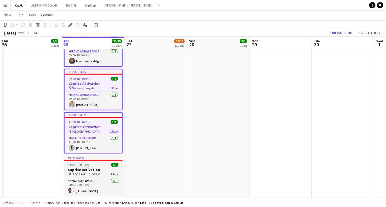
click at [88, 163] on span "11:00-18:00 (7h)" at bounding box center [78, 165] width 21 height 4
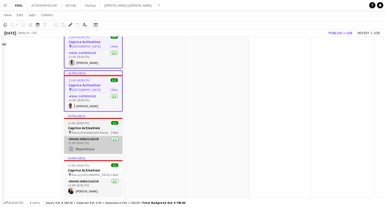
scroll to position [1103, 0]
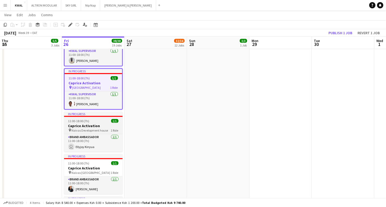
click at [93, 126] on h3 "Caprice Activation" at bounding box center [93, 126] width 59 height 5
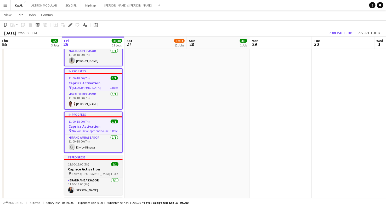
click at [94, 166] on app-job-card "In progress 11:00-18:00 (7h) 1/1 Caprice Activation pin Naivas Juja City Mall 1…" at bounding box center [93, 175] width 59 height 40
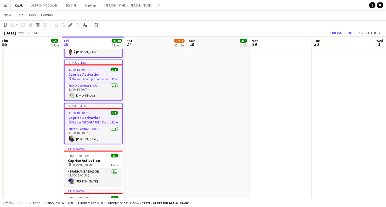
scroll to position [1219, 0]
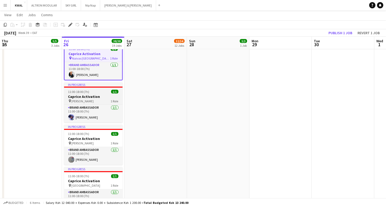
click at [88, 93] on app-job-card "In progress 11:00-18:00 (7h) 1/1 Caprice Activation pin Naivas Kamakis 1 Role B…" at bounding box center [93, 103] width 59 height 40
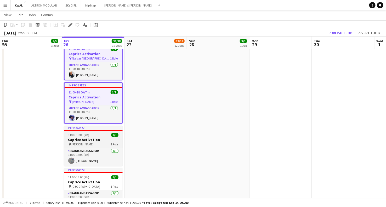
click at [90, 138] on h3 "Caprice Activation" at bounding box center [93, 140] width 59 height 5
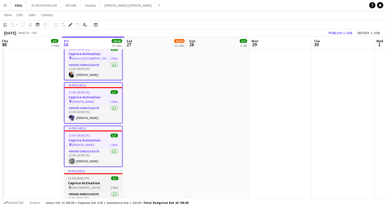
click at [88, 175] on app-job-card "In progress 11:00-18:00 (7h) 1/1 Caprice Activation pin Naivas Moi Avenue 1 Rol…" at bounding box center [93, 189] width 59 height 40
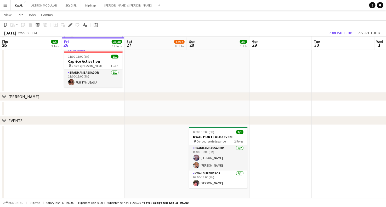
scroll to position [1386, 0]
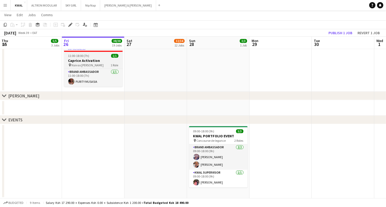
click at [92, 54] on div "11:00-18:00 (7h) 1/1" at bounding box center [93, 56] width 59 height 4
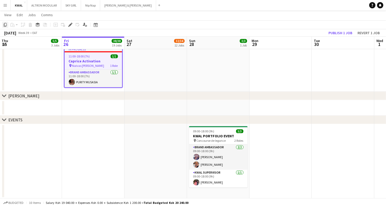
click at [5, 26] on icon at bounding box center [5, 25] width 3 height 4
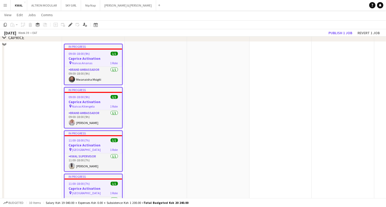
scroll to position [950, 0]
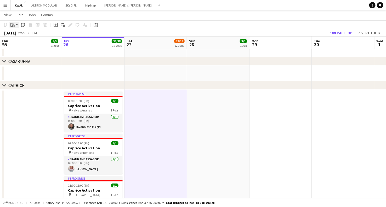
click at [17, 25] on app-action-btn "Paste" at bounding box center [13, 25] width 9 height 6
click at [19, 43] on link "Paste with crew Ctrl+Shift+V" at bounding box center [38, 43] width 49 height 5
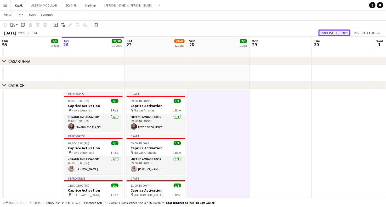
click at [339, 32] on button "Publish 11 jobs" at bounding box center [334, 33] width 32 height 7
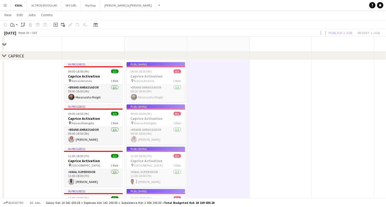
scroll to position [1182, 0]
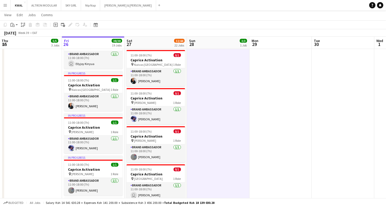
click at [5, 7] on app-icon "Menu" at bounding box center [5, 5] width 4 height 4
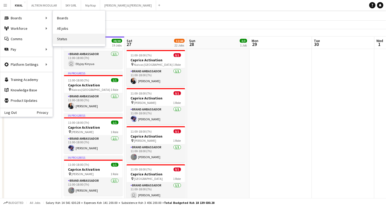
click at [63, 39] on link "Status" at bounding box center [79, 39] width 52 height 10
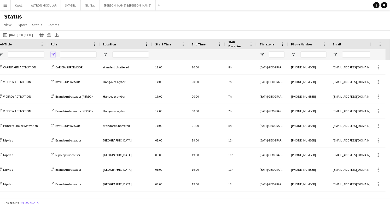
click at [53, 55] on span "Open Filter Menu" at bounding box center [53, 54] width 5 height 5
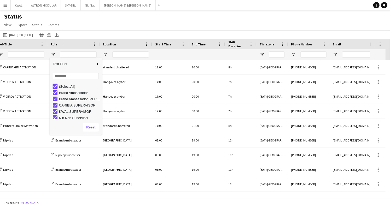
type input "***"
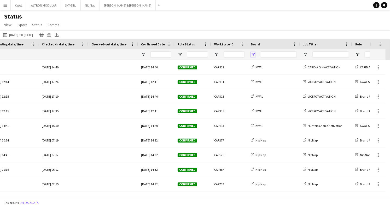
click at [253, 54] on span "Open Filter Menu" at bounding box center [253, 54] width 5 height 5
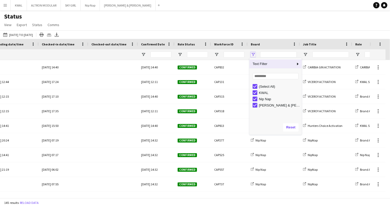
click at [253, 54] on span "Open Filter Menu" at bounding box center [253, 54] width 5 height 5
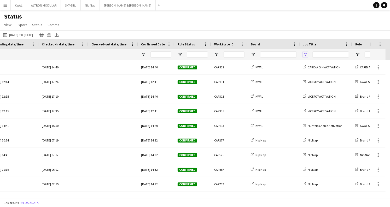
click at [305, 56] on span "Open Filter Menu" at bounding box center [305, 54] width 5 height 5
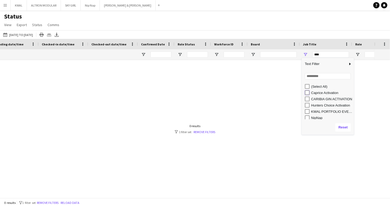
type input "**********"
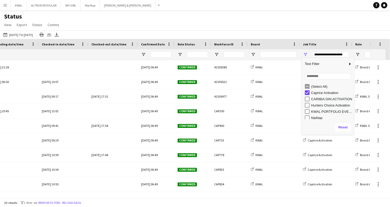
click at [280, 29] on div "Status View Views Default view New view Update view Delete view Edit name Custo…" at bounding box center [195, 22] width 390 height 18
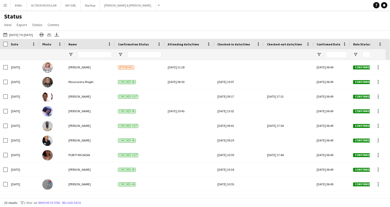
click at [20, 45] on div "Date" at bounding box center [20, 44] width 19 height 8
click at [20, 45] on span at bounding box center [22, 44] width 5 height 5
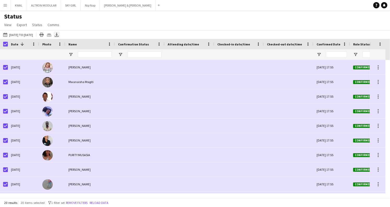
click at [59, 34] on icon "Export XLSX" at bounding box center [57, 35] width 4 height 4
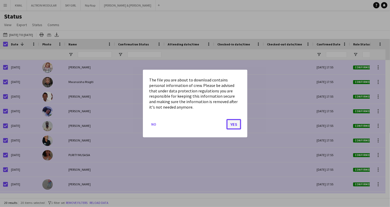
click at [237, 124] on button "Yes" at bounding box center [234, 124] width 15 height 10
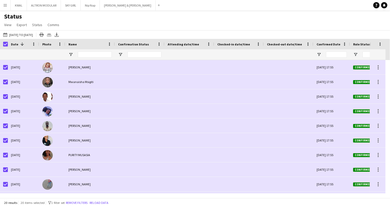
click at [342, 26] on div "Status View Views Default view New view Update view Delete view Edit name Custo…" at bounding box center [195, 22] width 390 height 18
click at [341, 22] on div "Status View Views Default view New view Update view Delete view Edit name Custo…" at bounding box center [195, 22] width 390 height 18
click at [4, 4] on app-icon "Menu" at bounding box center [5, 5] width 4 height 4
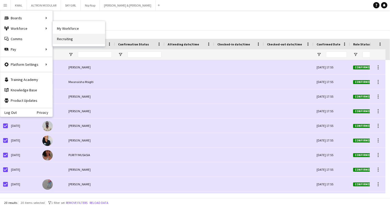
click at [71, 40] on link "Recruiting" at bounding box center [79, 39] width 52 height 10
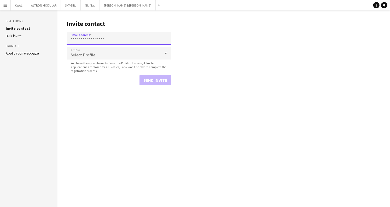
paste input "**********"
type input "**********"
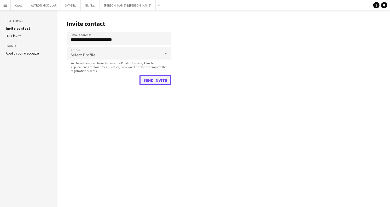
click at [155, 81] on button "Send invite" at bounding box center [156, 80] width 32 height 10
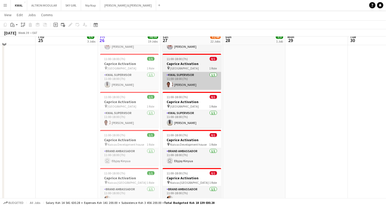
scroll to position [1074, 0]
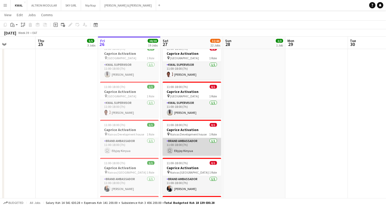
click at [193, 151] on app-card-role "Brand Ambassador [DATE] 11:00-18:00 (7h) user Ellyjoy [GEOGRAPHIC_DATA]" at bounding box center [192, 147] width 59 height 18
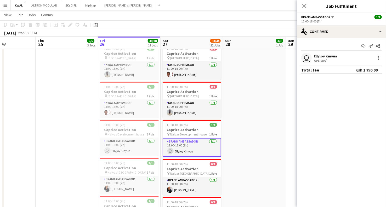
click at [306, 57] on app-user-avatar "user" at bounding box center [306, 58] width 10 height 10
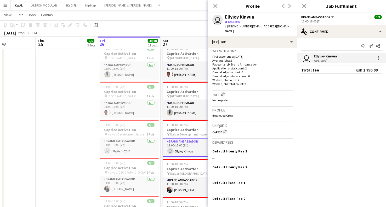
scroll to position [149, 0]
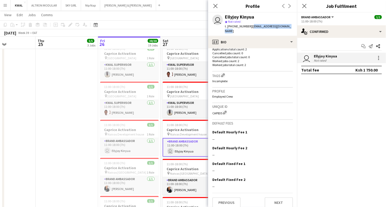
drag, startPoint x: 250, startPoint y: 27, endPoint x: 288, endPoint y: 26, distance: 38.2
click at [288, 26] on span "| [EMAIL_ADDRESS][DOMAIN_NAME]" at bounding box center [258, 28] width 66 height 9
copy span "[EMAIL_ADDRESS][DOMAIN_NAME]"
click at [78, 139] on app-date-cell at bounding box center [67, 163] width 62 height 396
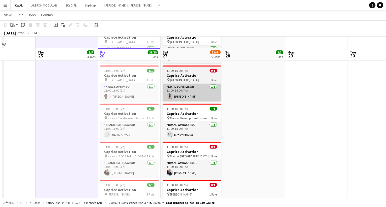
scroll to position [1103, 0]
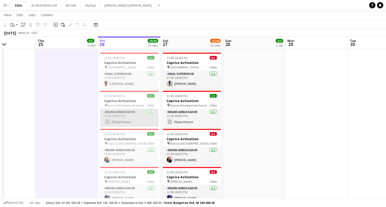
click at [123, 123] on app-card-role "Brand Ambassador [DATE] 11:00-18:00 (7h) user Ellyjoy [GEOGRAPHIC_DATA]" at bounding box center [129, 118] width 59 height 18
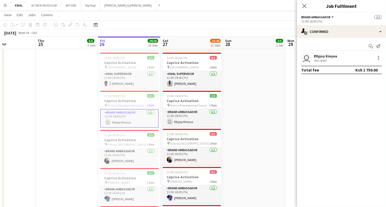
click at [307, 57] on app-user-avatar "user" at bounding box center [306, 58] width 10 height 10
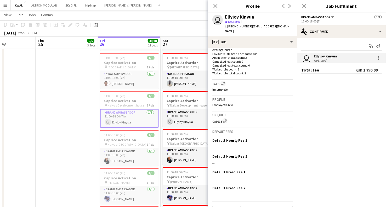
scroll to position [149, 0]
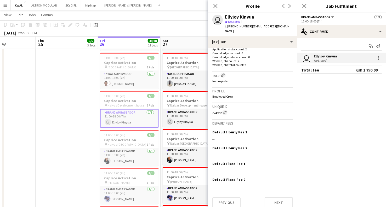
click at [67, 158] on app-date-cell at bounding box center [67, 134] width 62 height 396
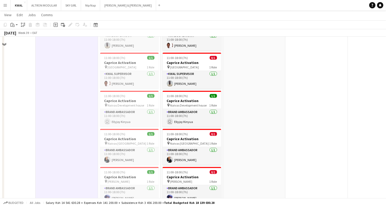
scroll to position [1016, 0]
